Goal: Obtain resource: Obtain resource

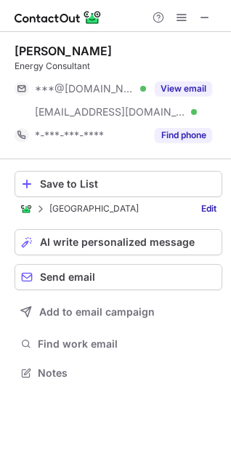
scroll to position [363, 231]
click at [96, 180] on div "Save to List" at bounding box center [128, 184] width 176 height 12
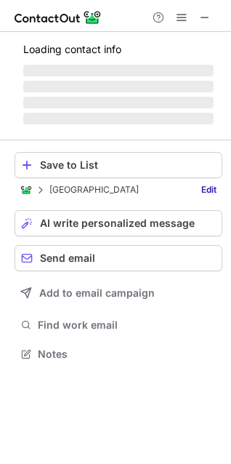
scroll to position [376, 231]
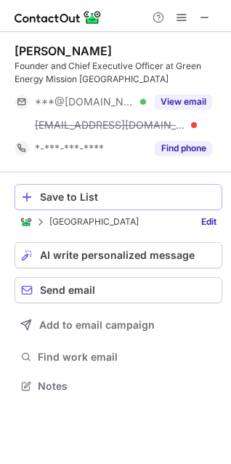
click at [84, 191] on div "Save to List" at bounding box center [128, 197] width 176 height 12
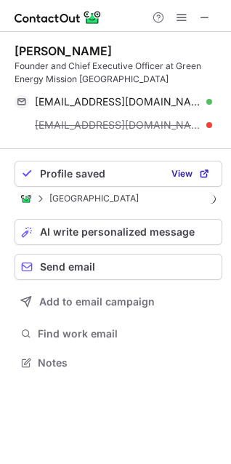
scroll to position [353, 231]
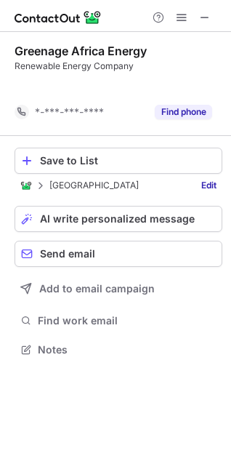
scroll to position [316, 231]
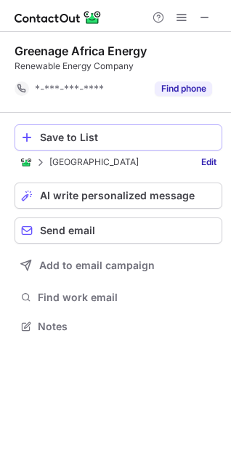
click at [71, 132] on div "Save to List" at bounding box center [128, 138] width 176 height 12
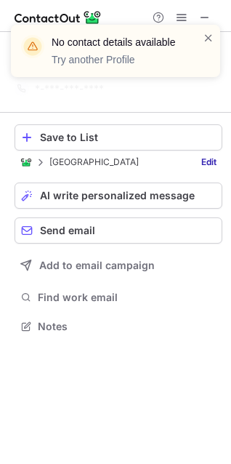
click at [208, 17] on div "No contact details available Try another Profile" at bounding box center [115, 56] width 233 height 93
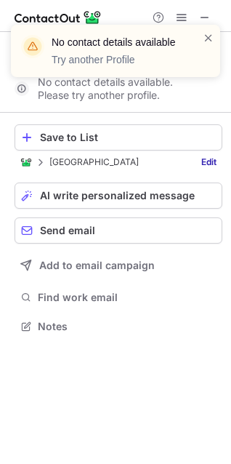
click at [203, 20] on div "No contact details available Try another Profile" at bounding box center [115, 56] width 233 height 93
click at [206, 17] on div "No contact details available Try another Profile" at bounding box center [115, 56] width 233 height 93
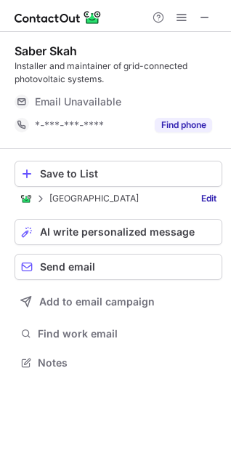
scroll to position [353, 231]
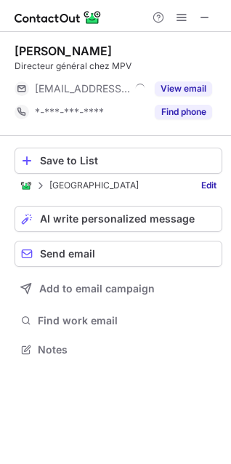
scroll to position [339, 231]
click at [57, 161] on div "Save to List" at bounding box center [128, 161] width 176 height 12
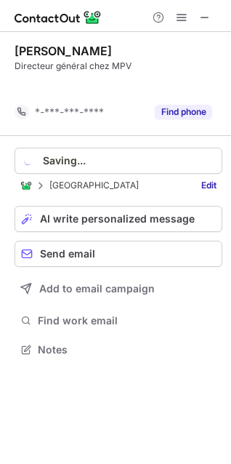
scroll to position [316, 231]
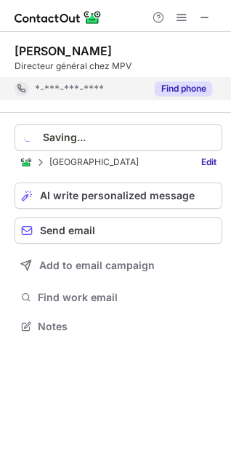
click at [180, 85] on button "Find phone" at bounding box center [183, 88] width 57 height 15
click at [205, 16] on span at bounding box center [205, 18] width 12 height 12
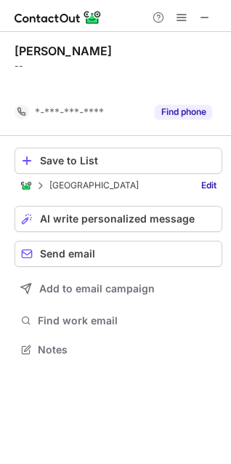
scroll to position [316, 231]
